Goal: Task Accomplishment & Management: Use online tool/utility

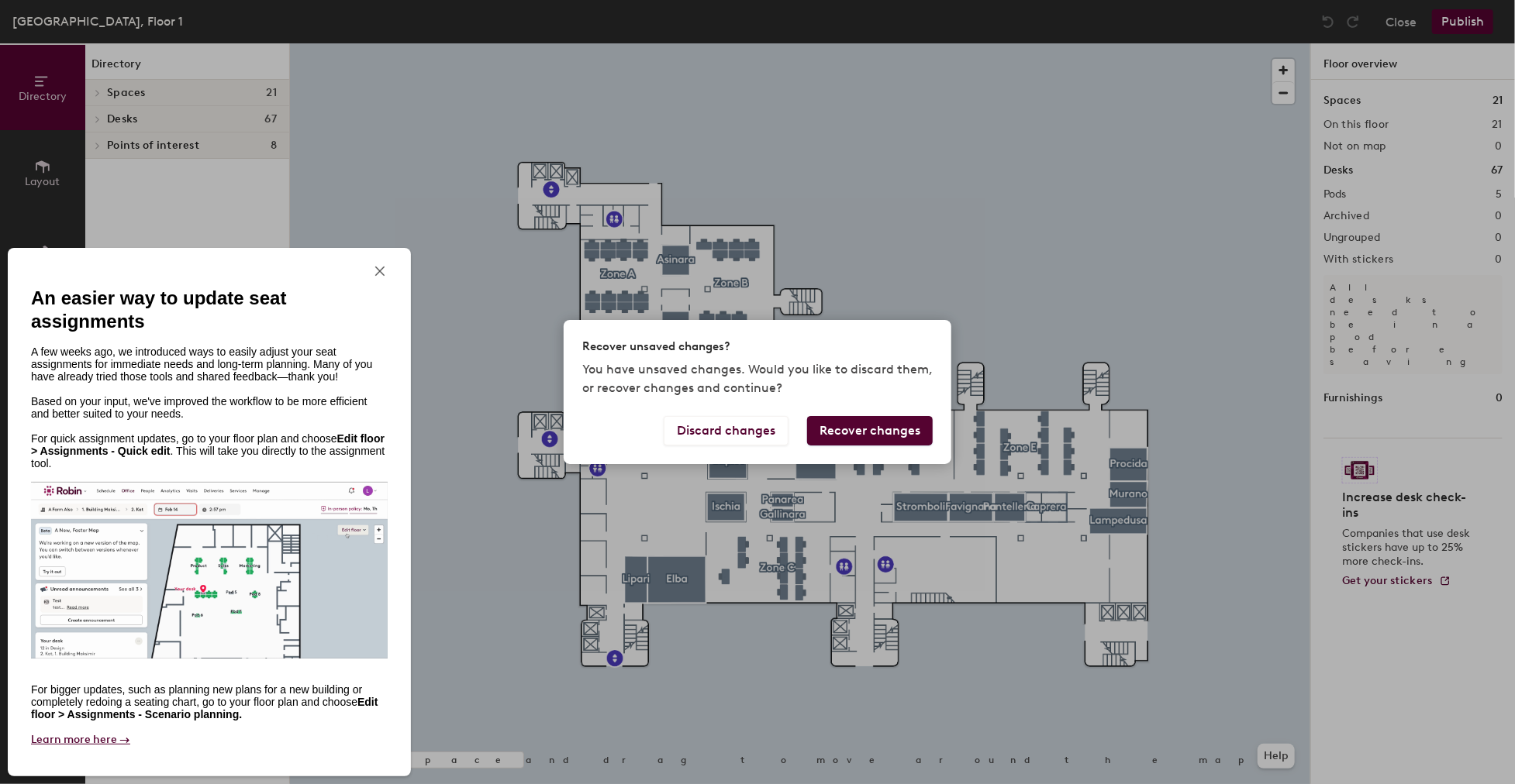
click at [831, 430] on button "Recover changes" at bounding box center [869, 430] width 125 height 29
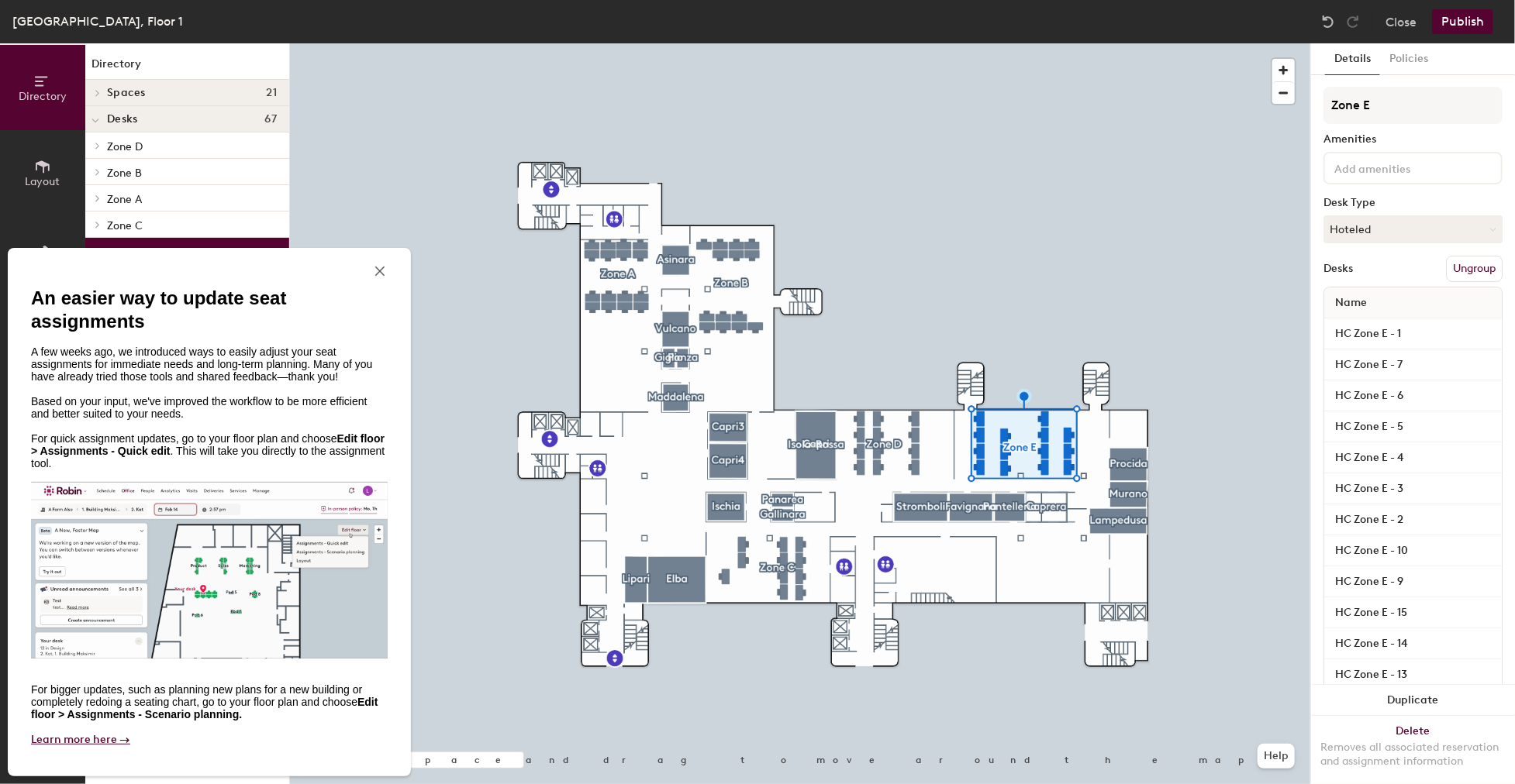
scroll to position [103, 0]
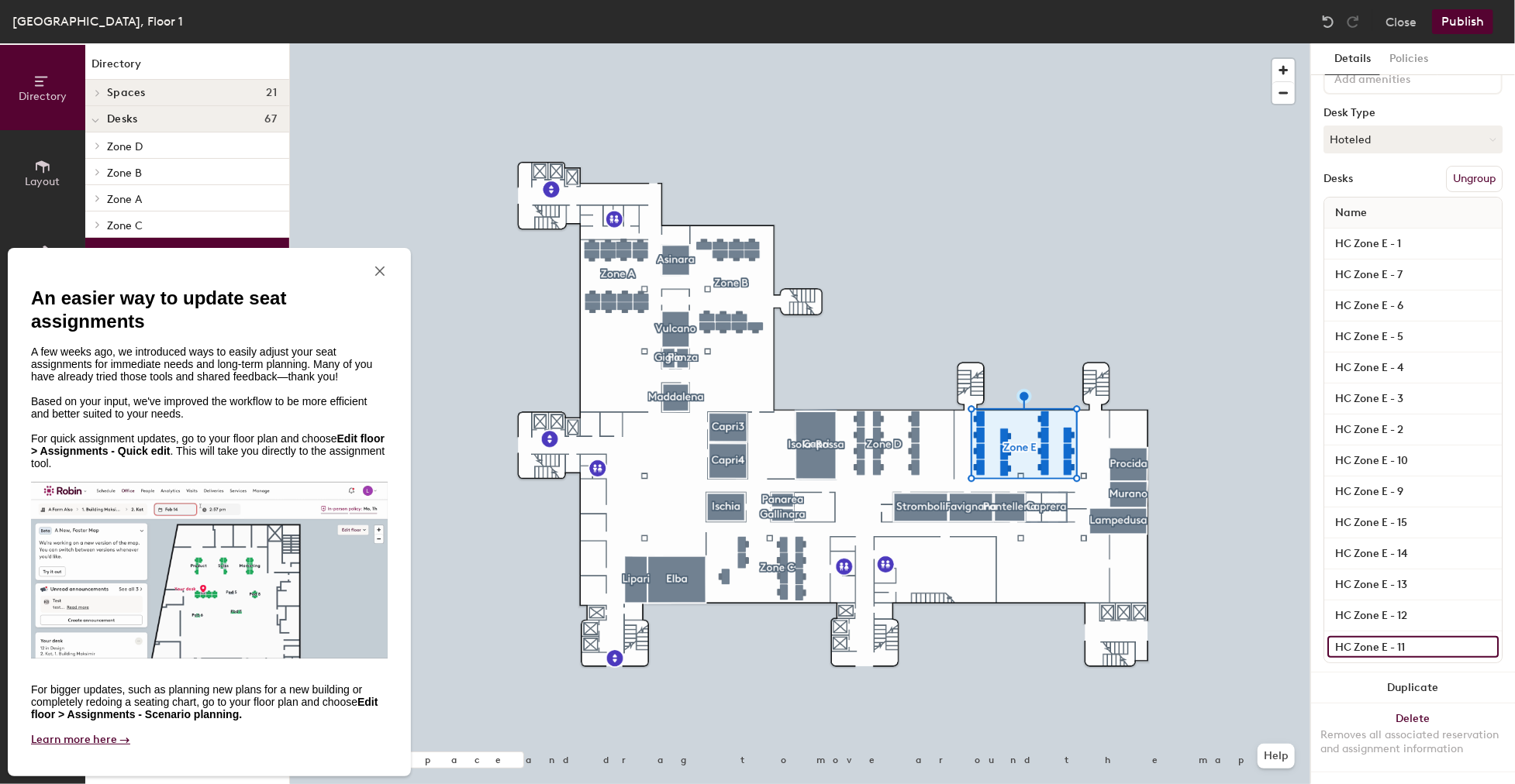
click at [1377, 636] on input "HC Zone E - 11" at bounding box center [1412, 647] width 171 height 22
click at [1446, 639] on input "HC Zone E - 11" at bounding box center [1412, 647] width 171 height 22
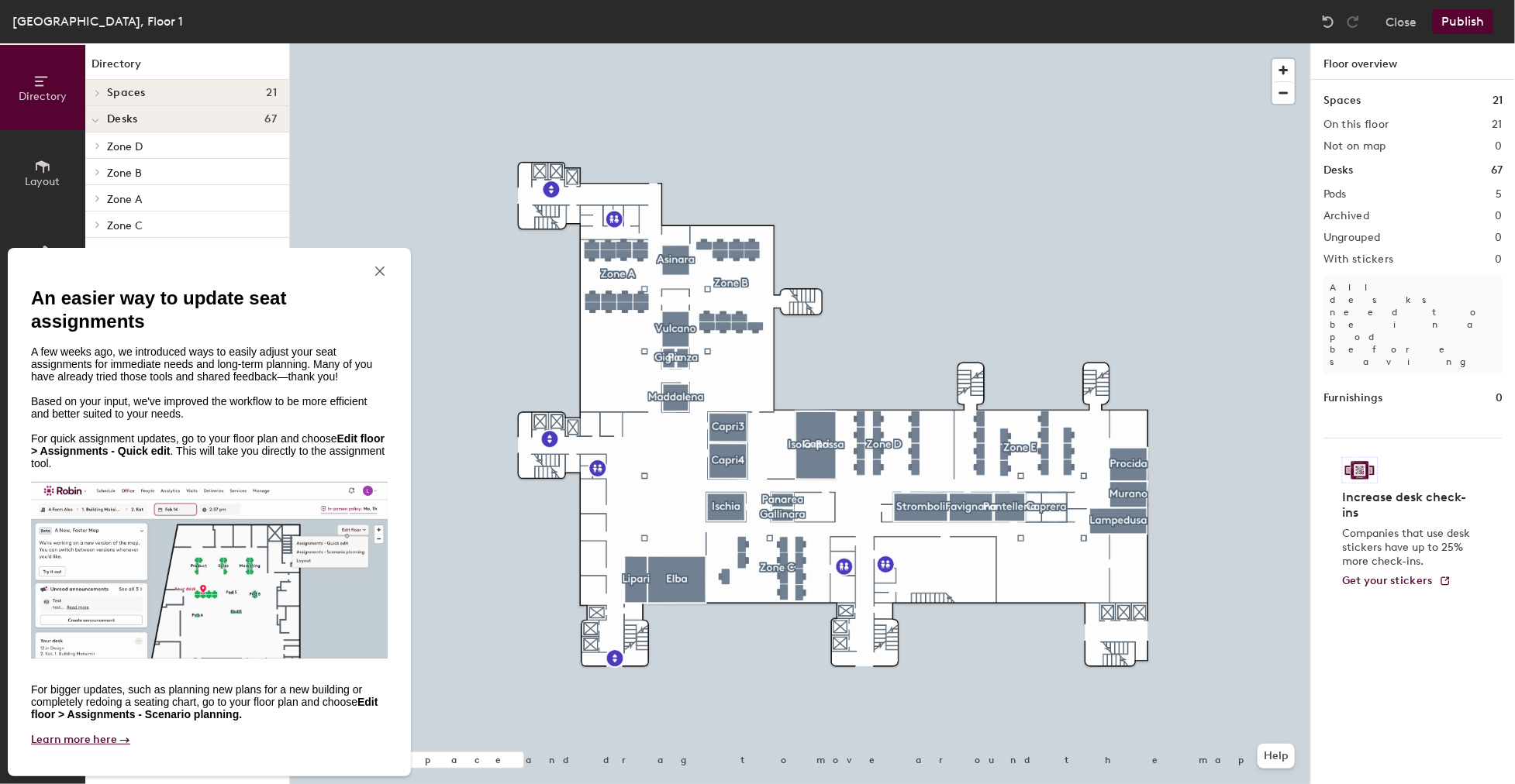
click at [379, 279] on div "close" at bounding box center [379, 271] width 15 height 15
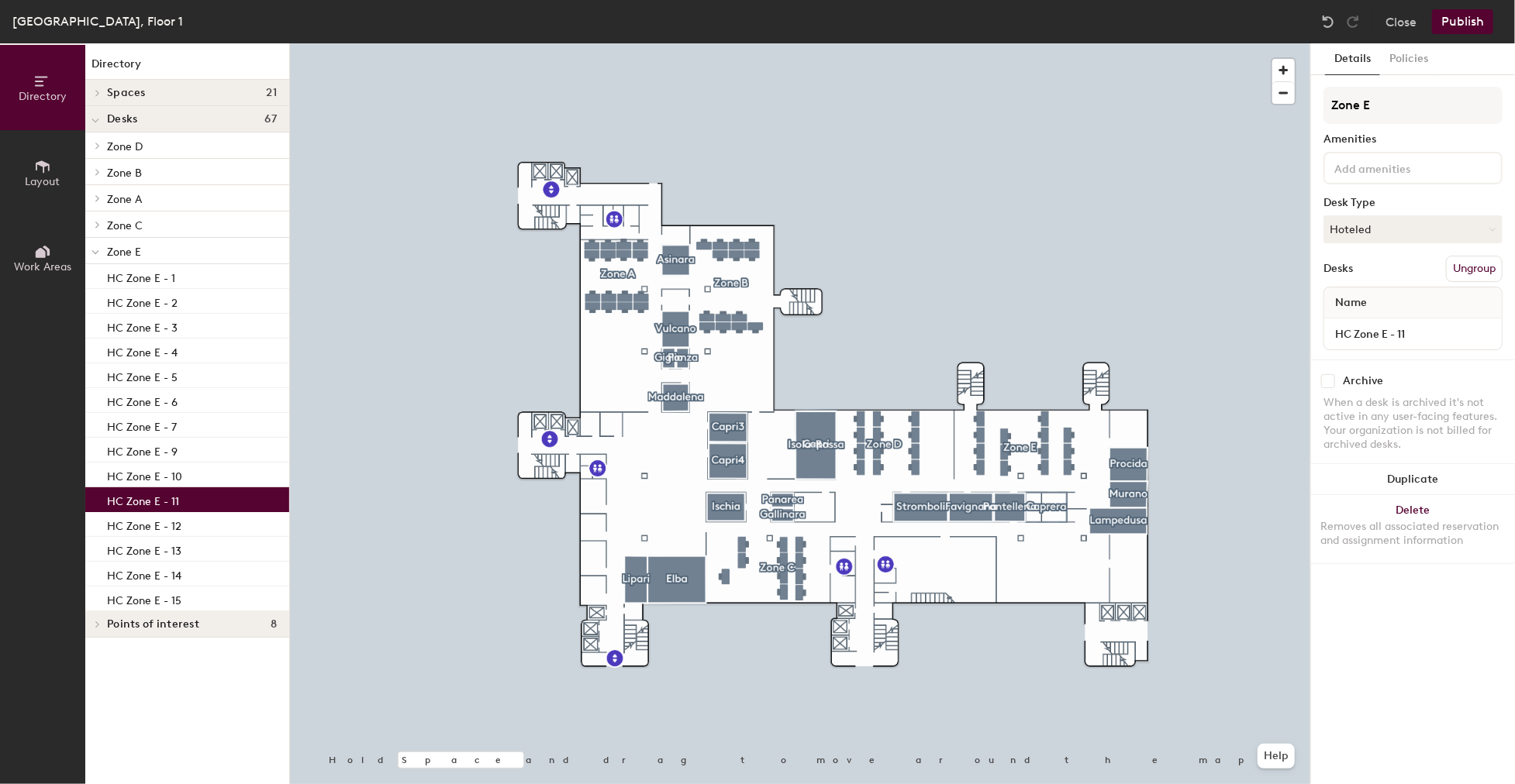
click at [168, 502] on p "HC Zone E - 11" at bounding box center [143, 499] width 73 height 18
click at [314, 43] on div at bounding box center [799, 43] width 1020 height 0
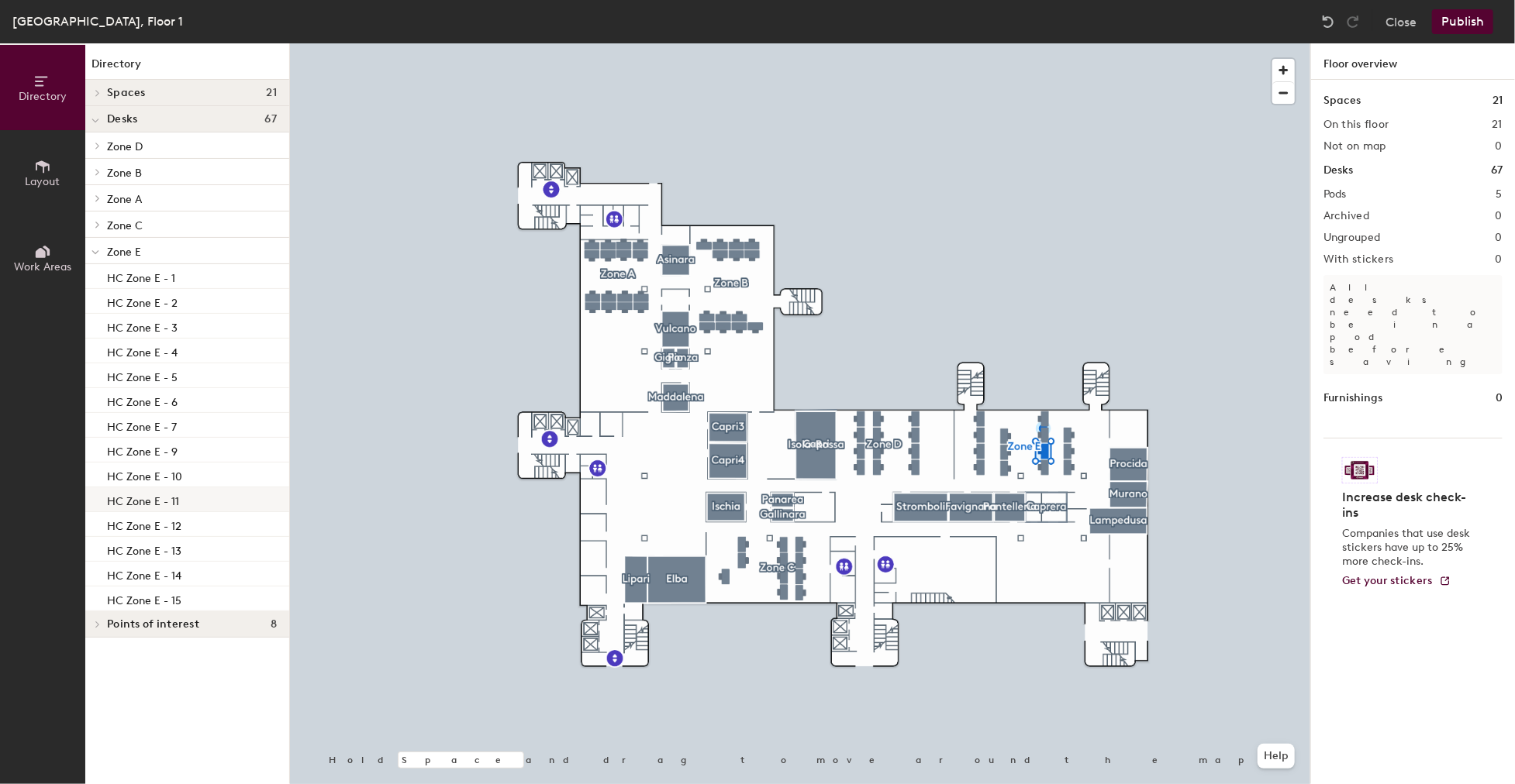
click at [202, 506] on div "HC Zone E - 11" at bounding box center [187, 500] width 204 height 24
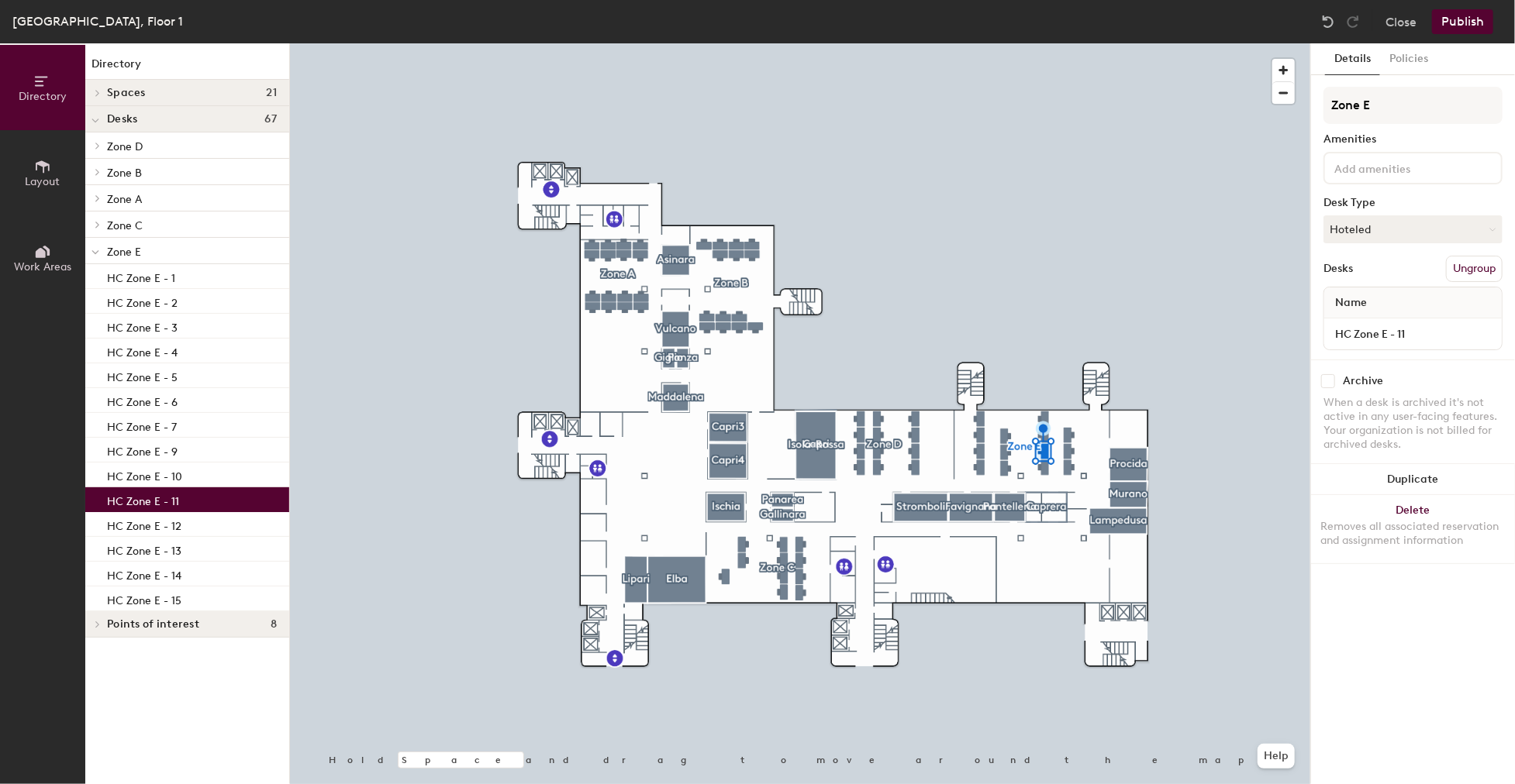
click at [1112, 43] on div at bounding box center [799, 43] width 1020 height 0
click at [174, 498] on p "HC Zone E - 11" at bounding box center [143, 499] width 73 height 18
click at [1147, 43] on div at bounding box center [799, 43] width 1020 height 0
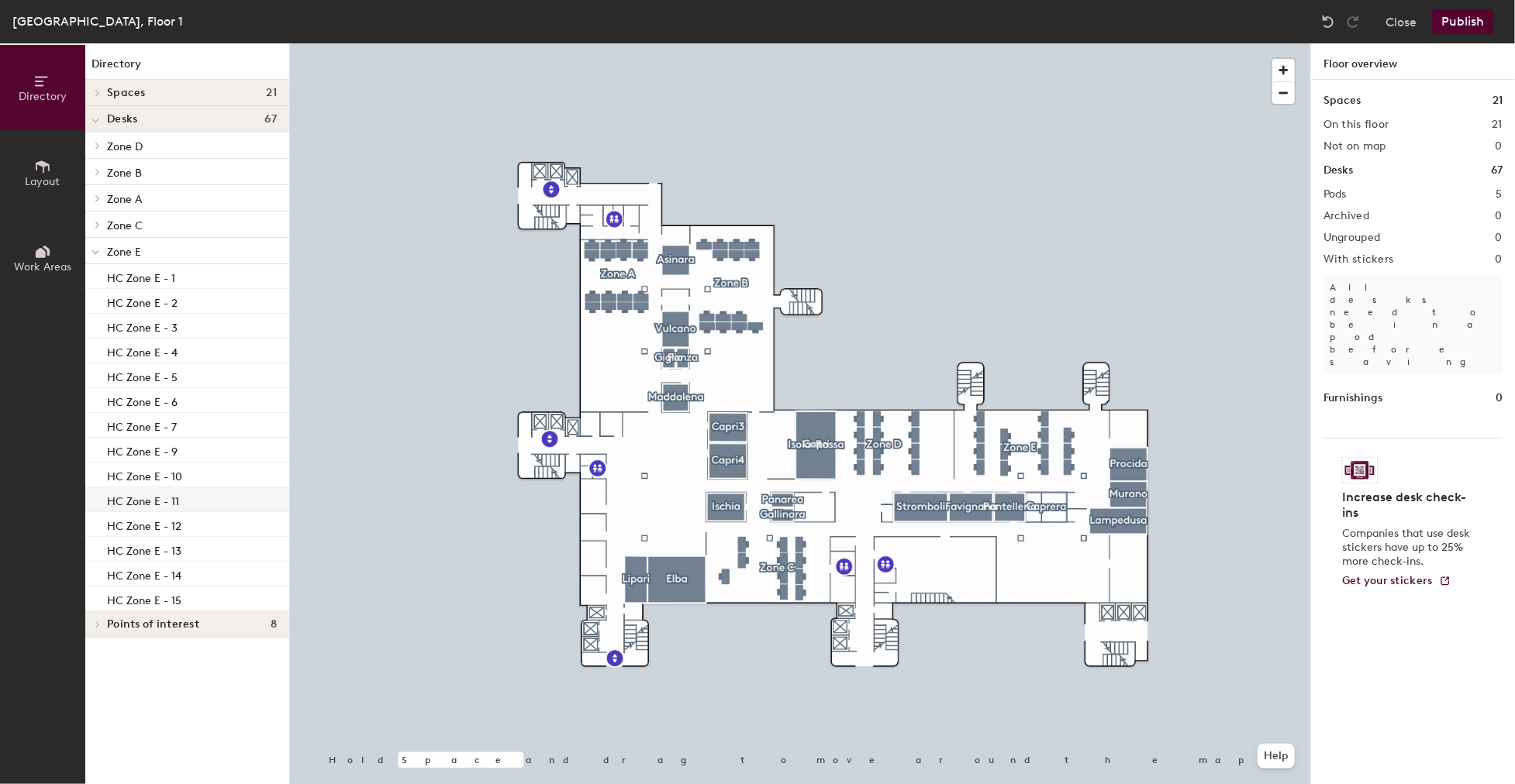
click at [207, 497] on div "HC Zone E - 11" at bounding box center [187, 500] width 204 height 24
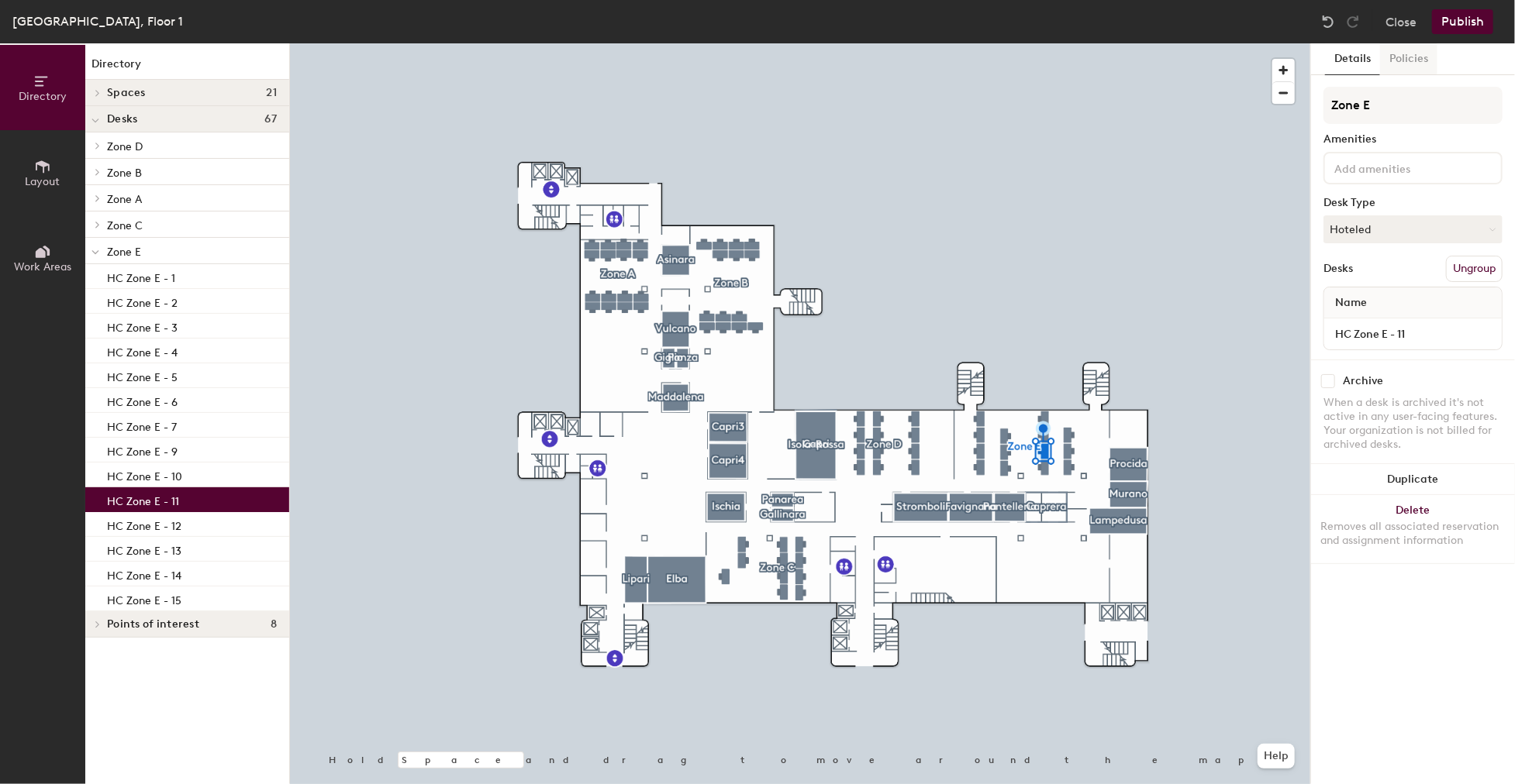
click at [1419, 58] on button "Policies" at bounding box center [1408, 59] width 57 height 32
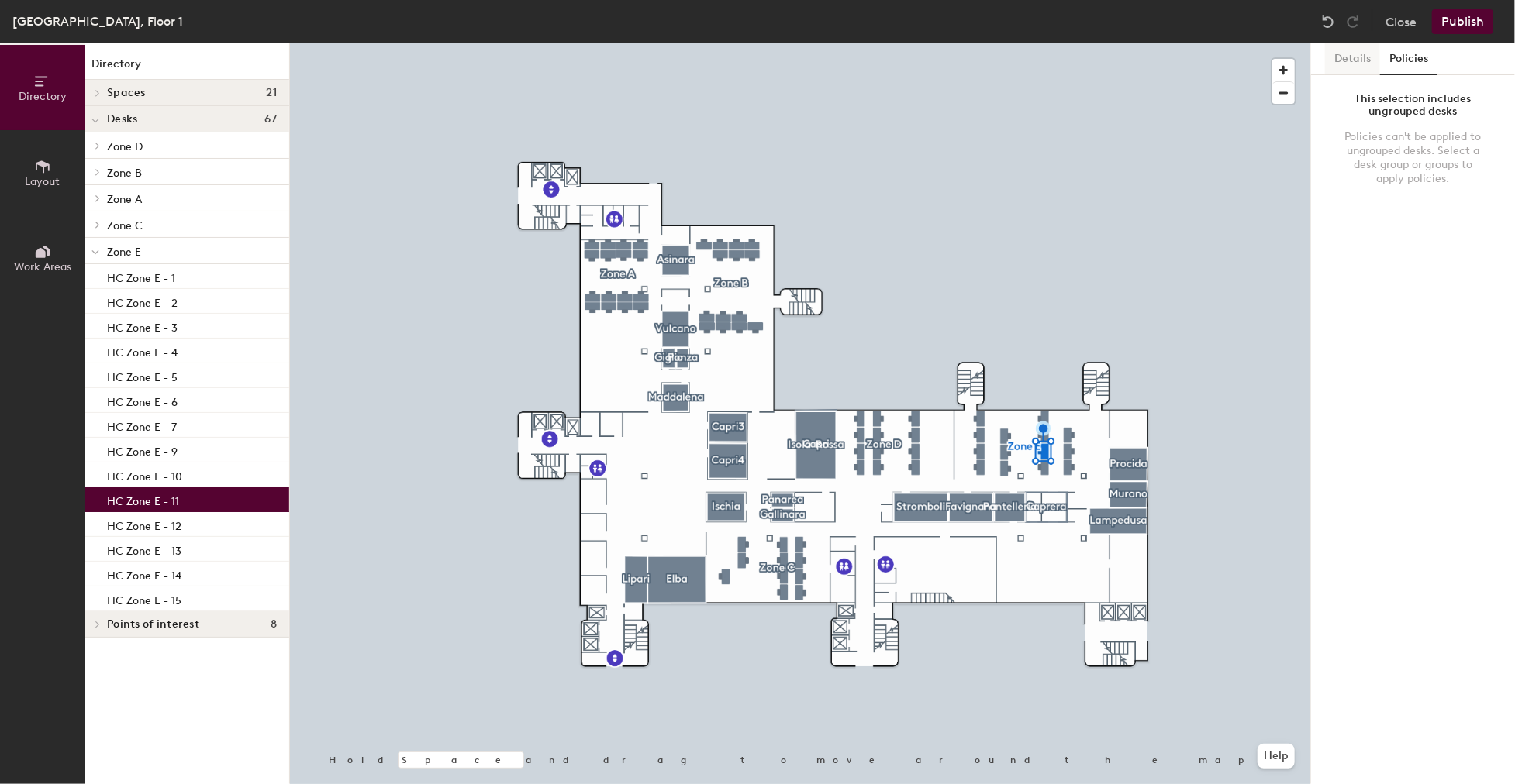
click at [1366, 58] on button "Details" at bounding box center [1352, 59] width 55 height 32
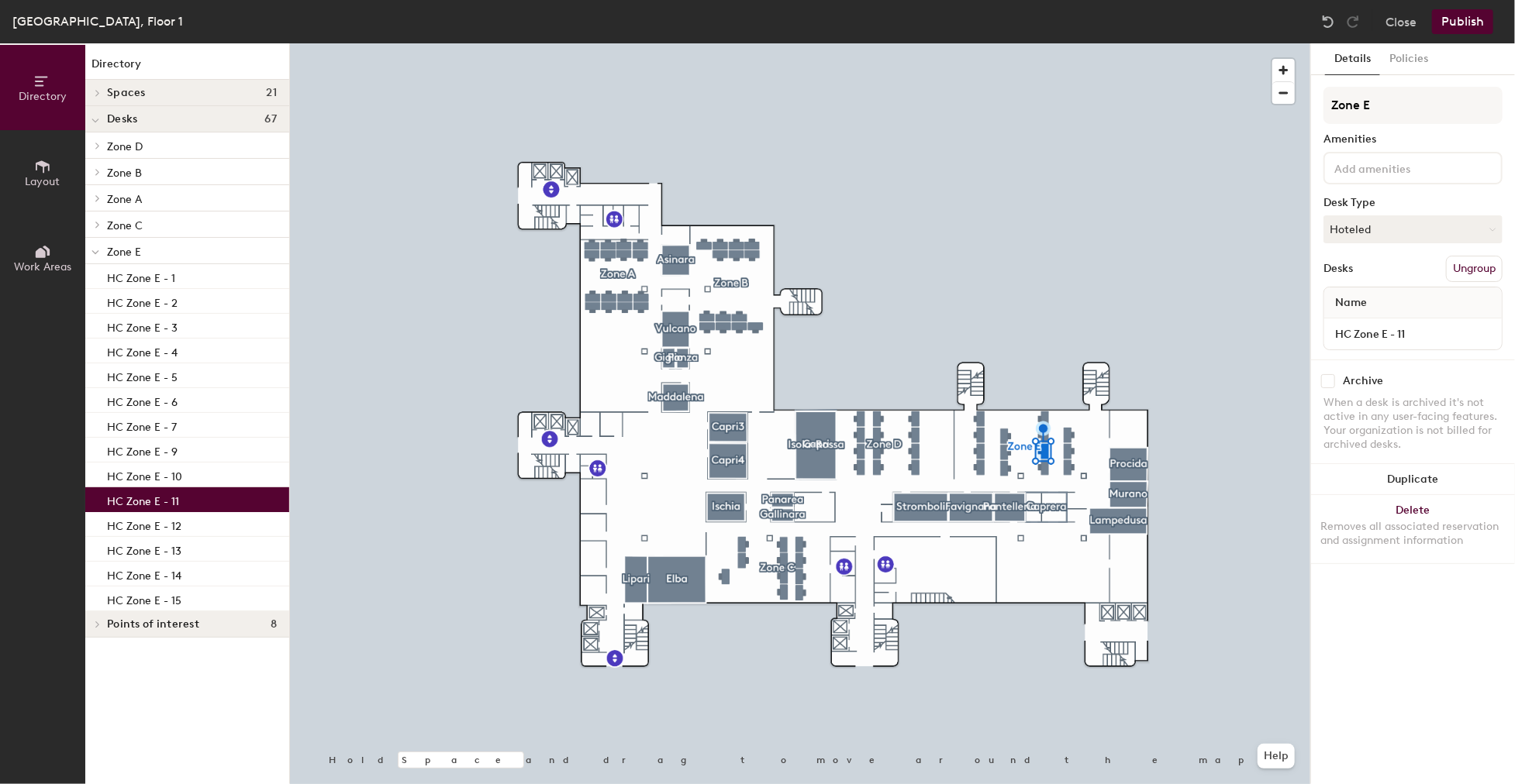
click at [42, 99] on span "Directory" at bounding box center [42, 96] width 48 height 13
click at [38, 86] on icon at bounding box center [40, 81] width 12 height 10
click at [1408, 24] on button "Close" at bounding box center [1400, 22] width 31 height 24
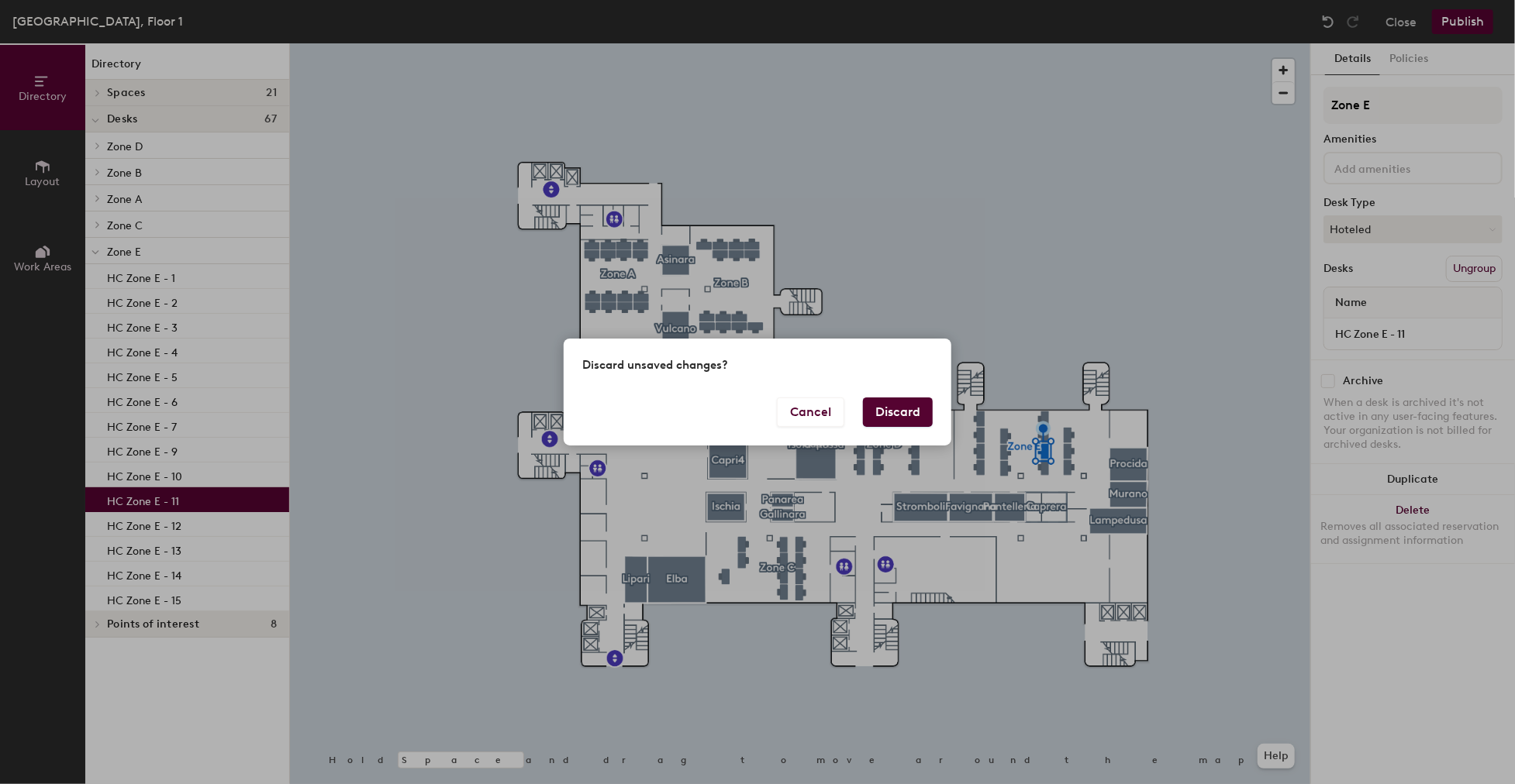
click at [1019, 278] on div "Discard unsaved changes? Cancel Discard" at bounding box center [757, 392] width 1515 height 784
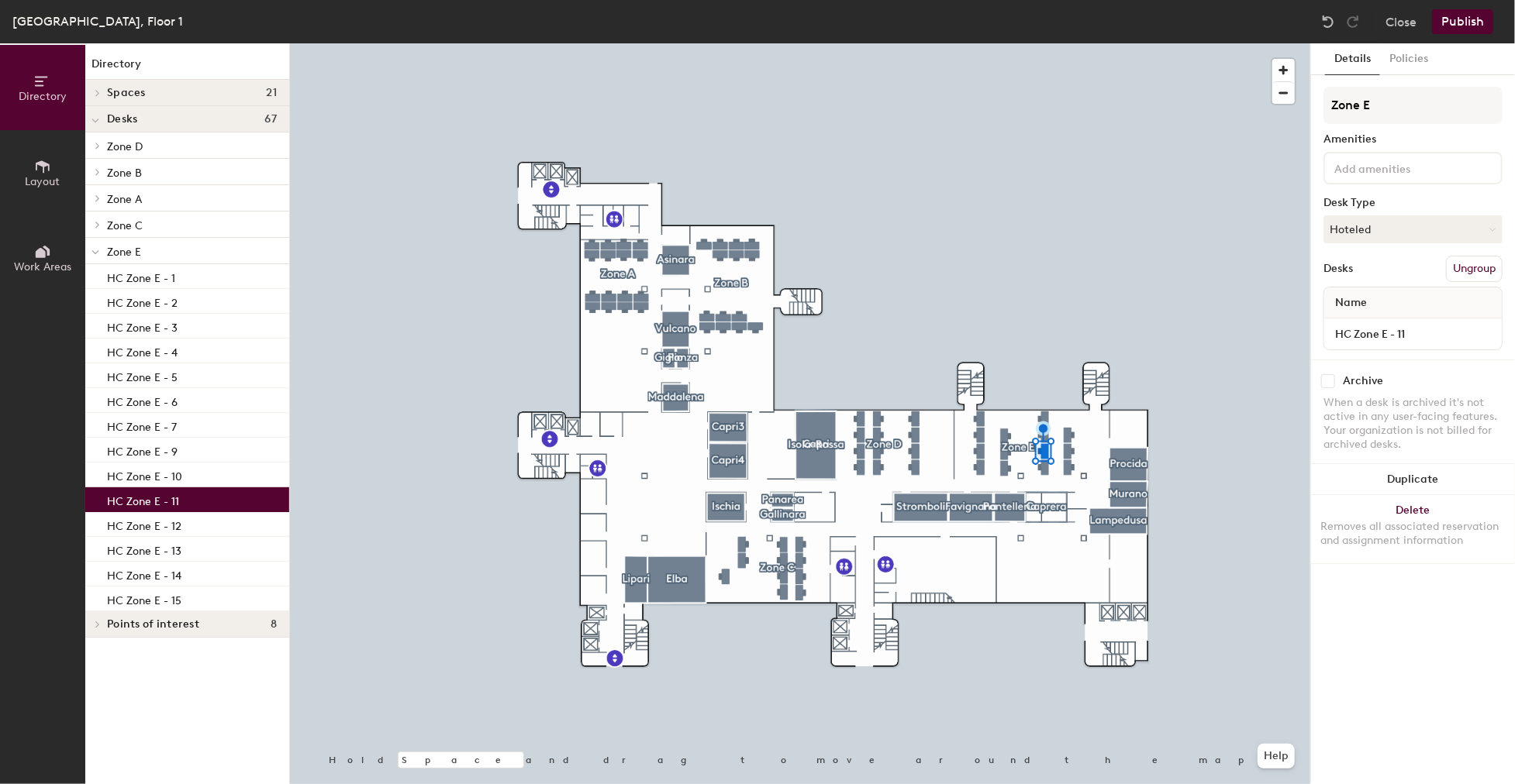
click at [1189, 43] on div at bounding box center [799, 43] width 1020 height 0
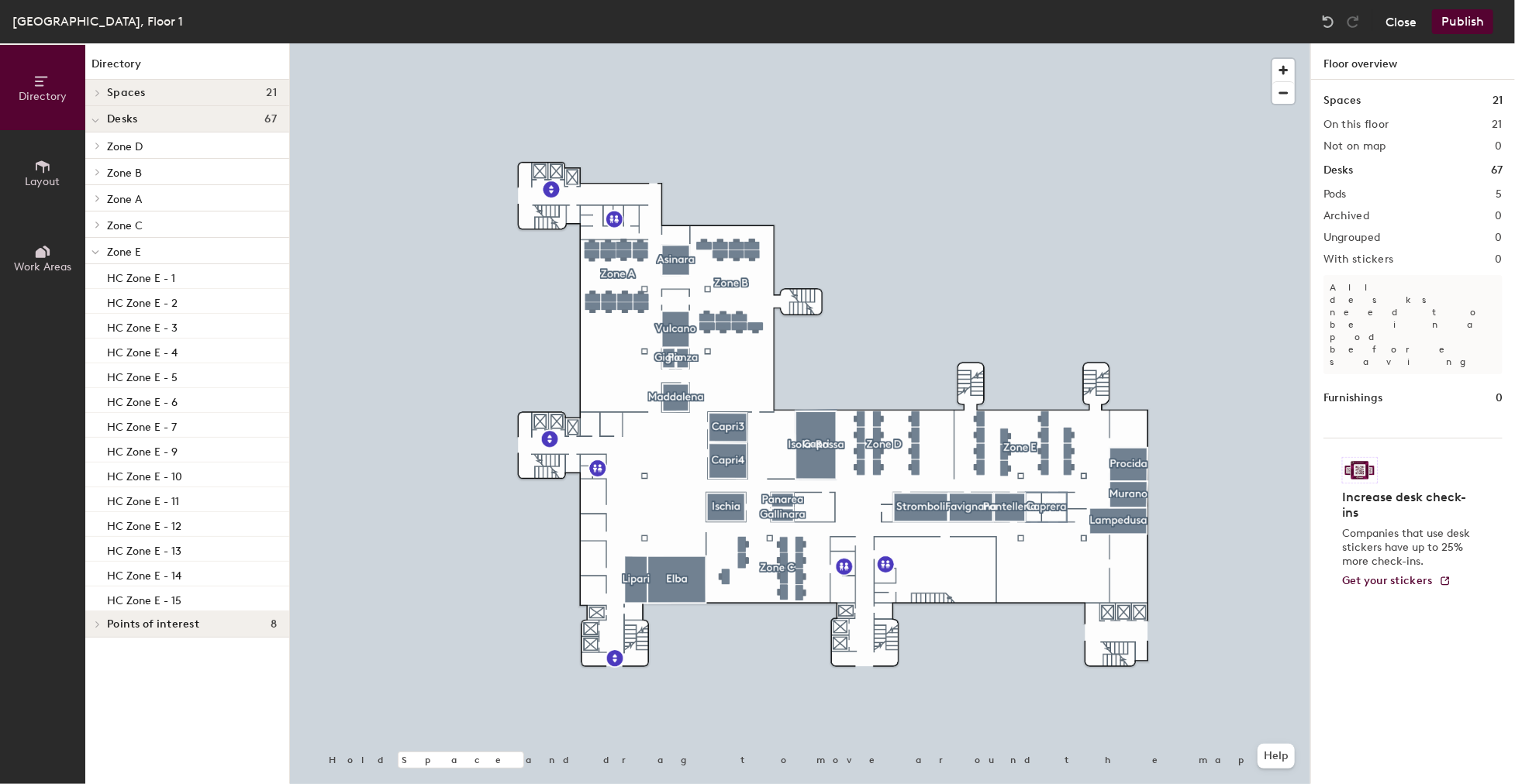
click at [1401, 16] on button "Close" at bounding box center [1400, 22] width 31 height 24
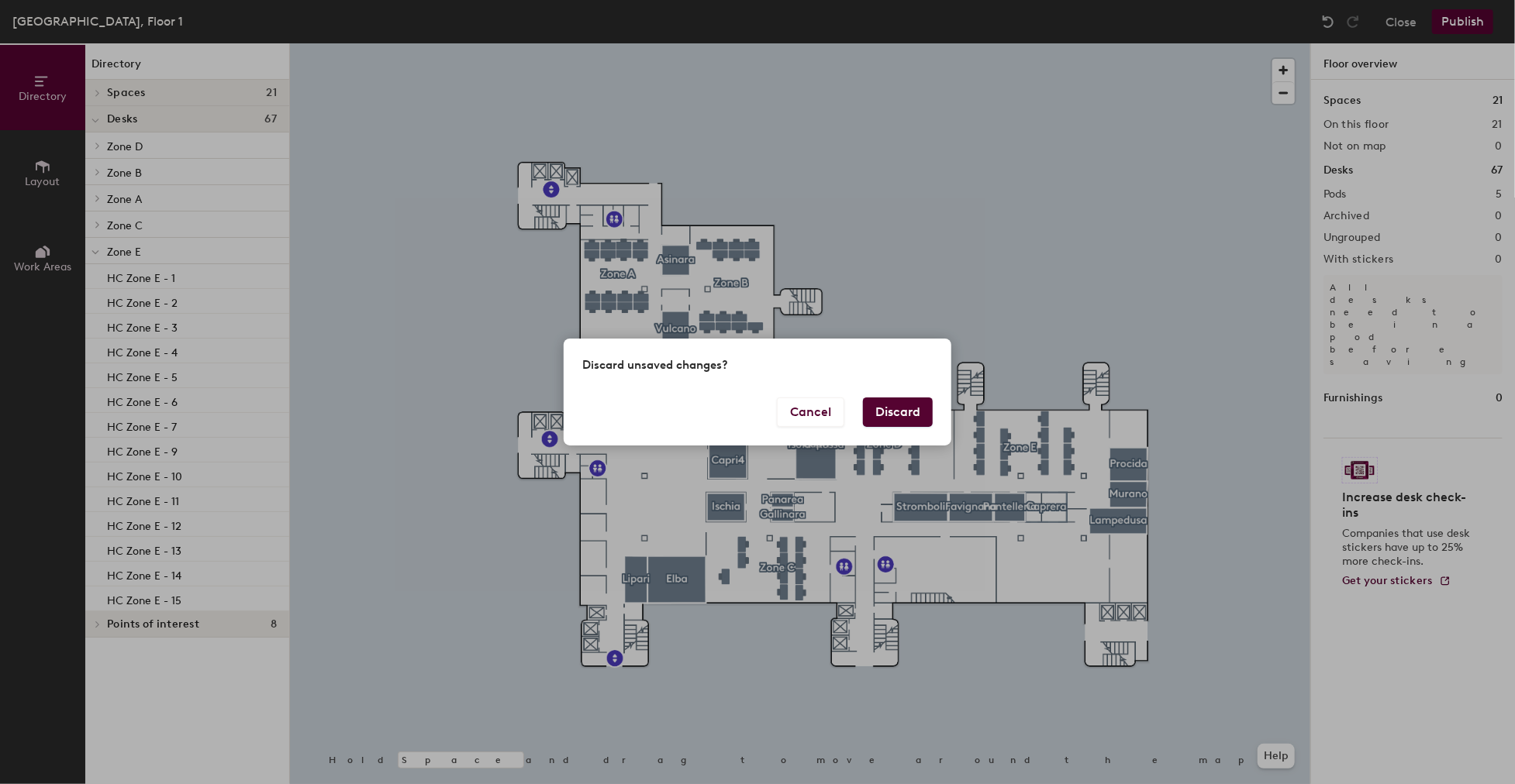
click at [902, 409] on button "Discard" at bounding box center [897, 411] width 70 height 29
